Goal: Navigation & Orientation: Find specific page/section

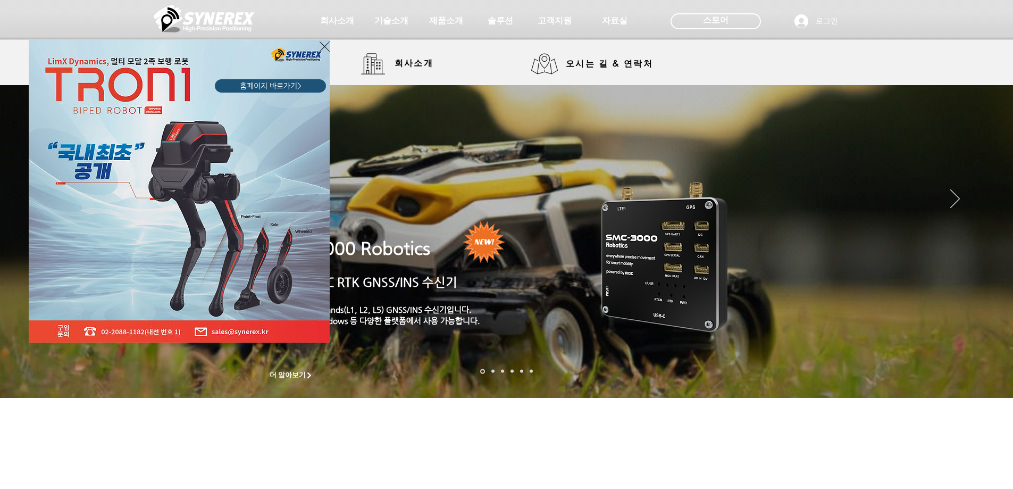
click at [411, 64] on div "LimX Dinamics" at bounding box center [506, 244] width 1013 height 489
click at [321, 48] on icon "사이트로 돌아가기" at bounding box center [325, 46] width 10 height 13
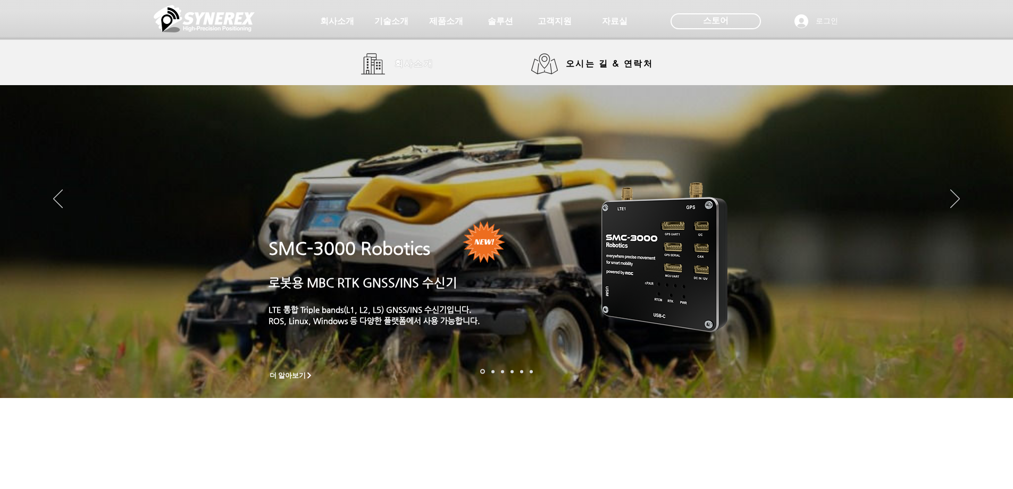
click at [415, 60] on span "회사소개" at bounding box center [414, 64] width 39 height 11
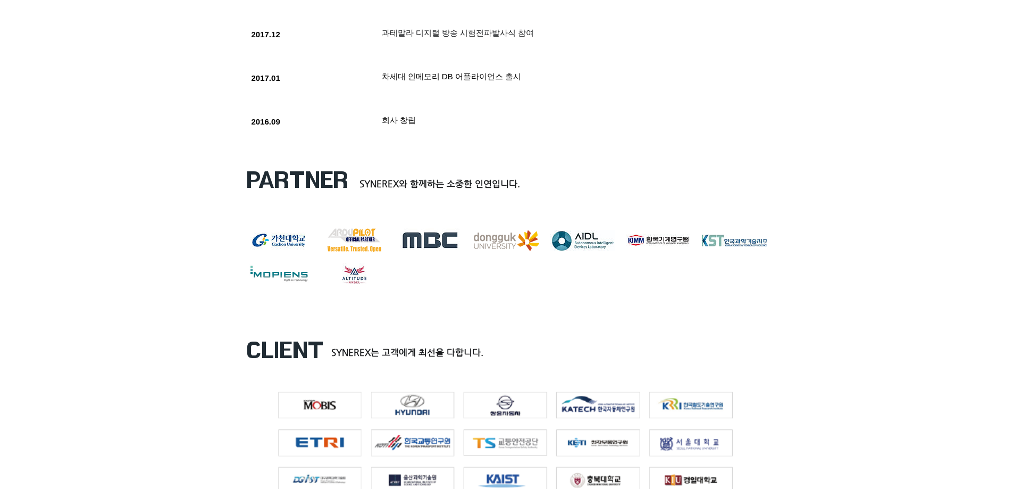
scroll to position [1277, 0]
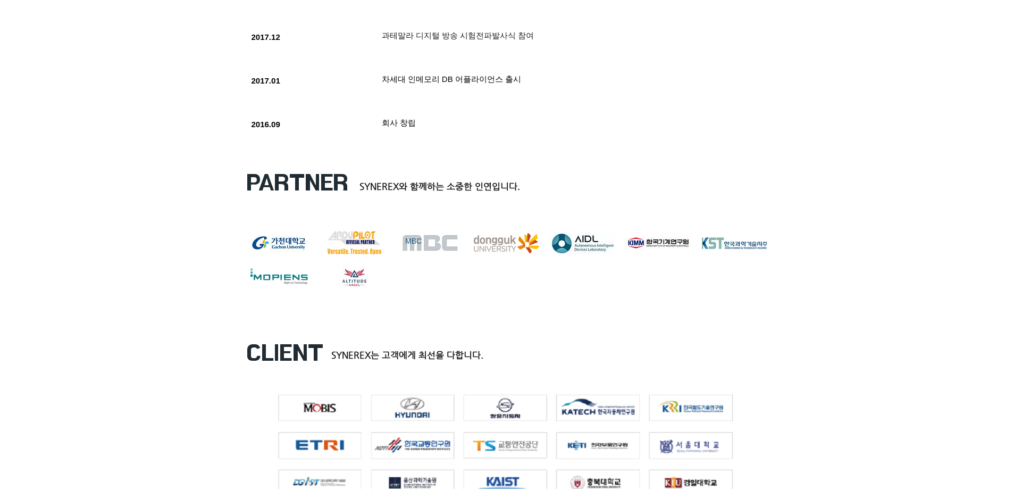
click at [436, 247] on div "MBC" at bounding box center [430, 241] width 51 height 11
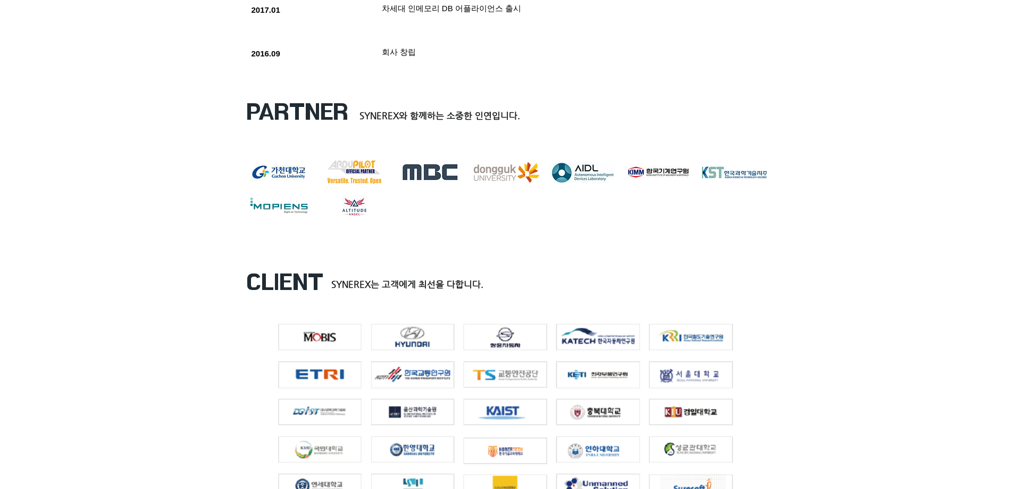
scroll to position [1330, 0]
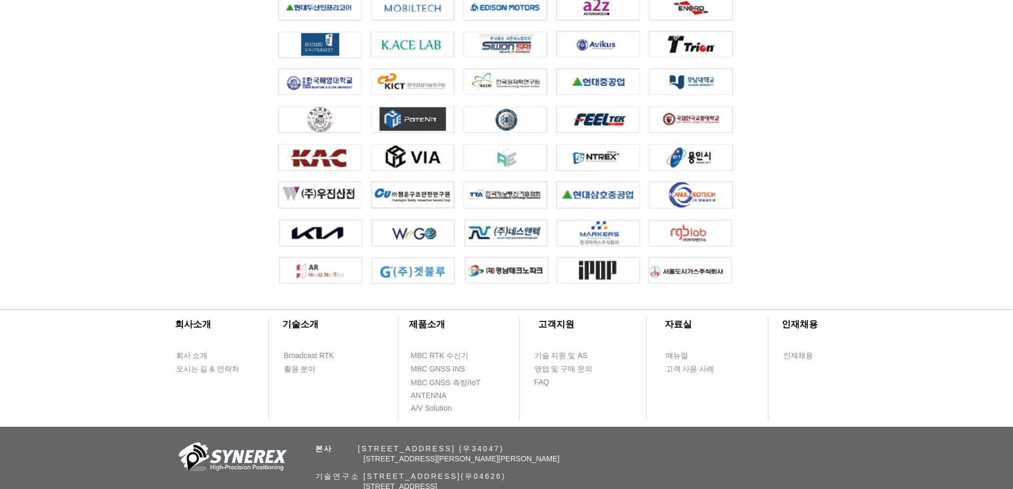
scroll to position [2358, 0]
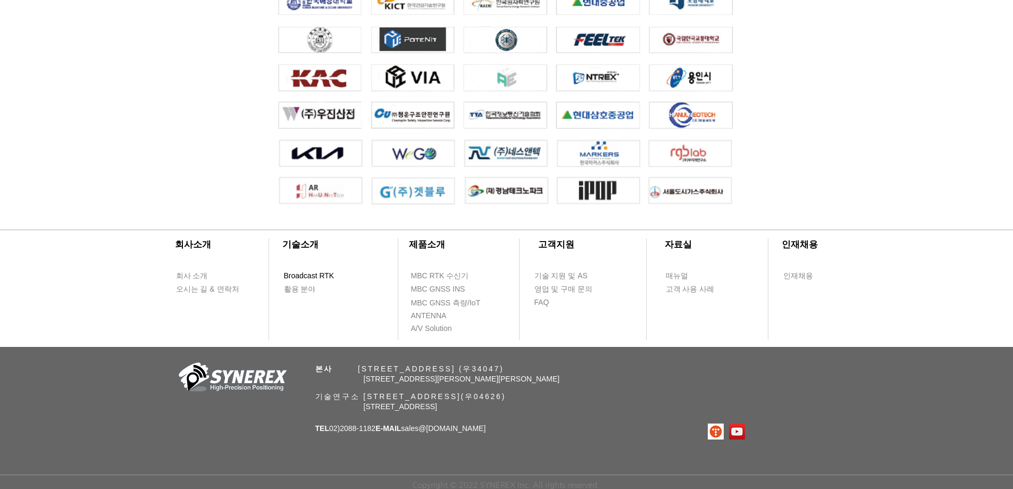
click at [317, 274] on span "Broadcast RTK" at bounding box center [309, 276] width 51 height 11
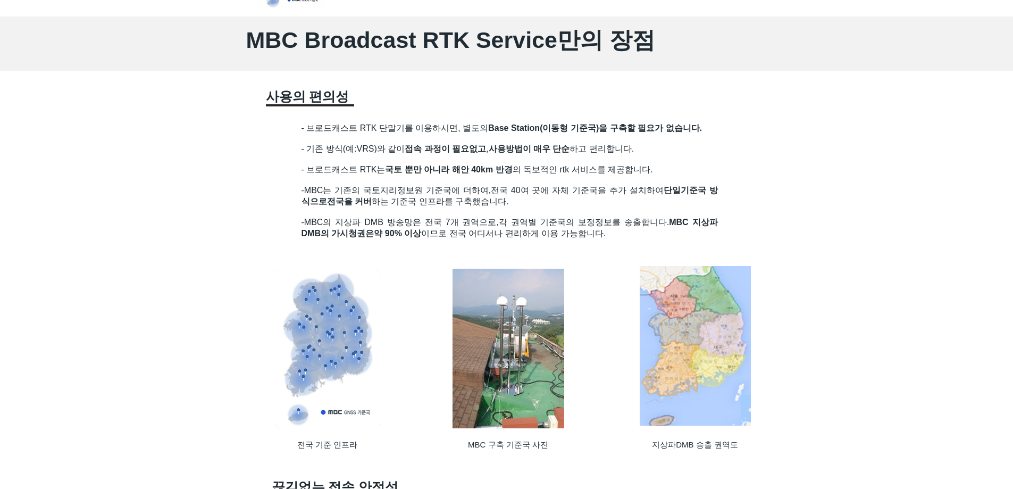
scroll to position [851, 0]
